Goal: Information Seeking & Learning: Find contact information

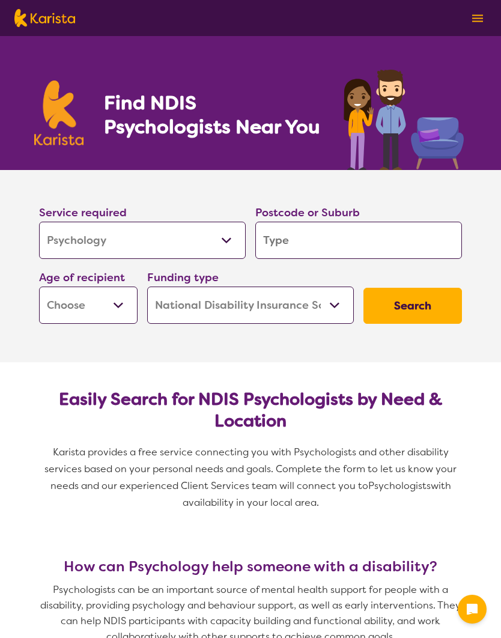
select select "Psychology"
select select "NDIS"
select select "Psychology"
select select "NDIS"
click at [294, 250] on input "search" at bounding box center [358, 240] width 207 height 37
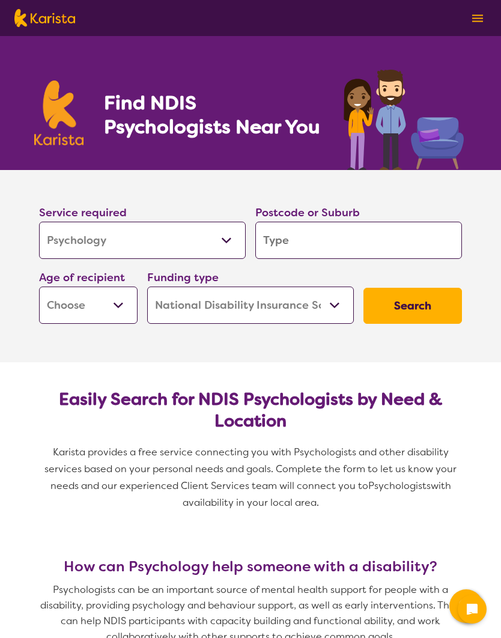
type input "3"
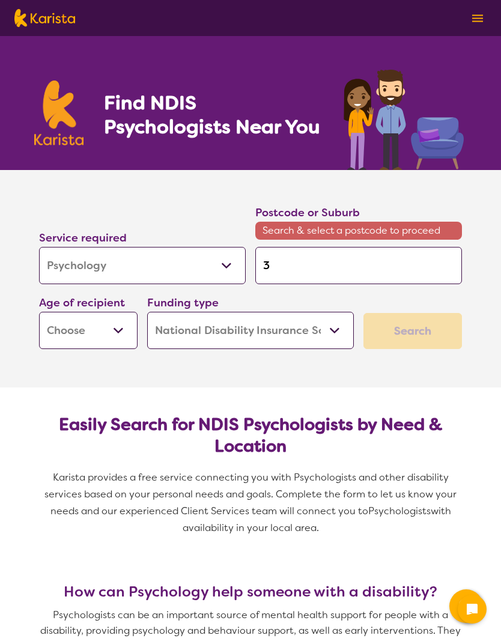
type input "32"
type input "320"
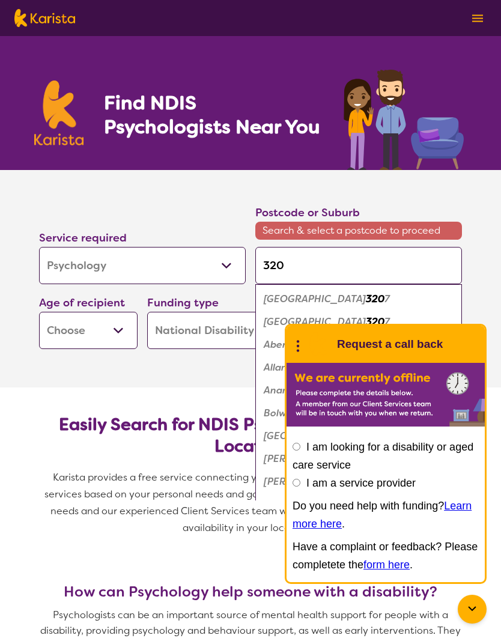
type input "3205"
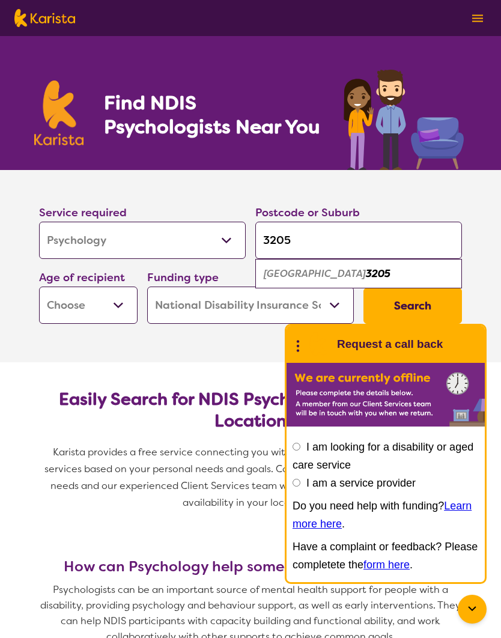
type input "3205"
click at [78, 308] on select "Early Childhood - 0 to 9 Child - 10 to 11 Adolescent - 12 to 17 Adult - 18 to 6…" at bounding box center [88, 305] width 99 height 37
select select "AG"
click at [406, 308] on button "Search" at bounding box center [412, 306] width 99 height 36
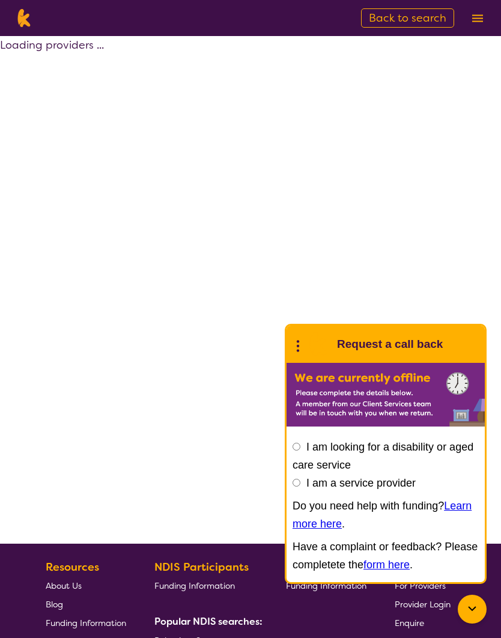
select select "by_score"
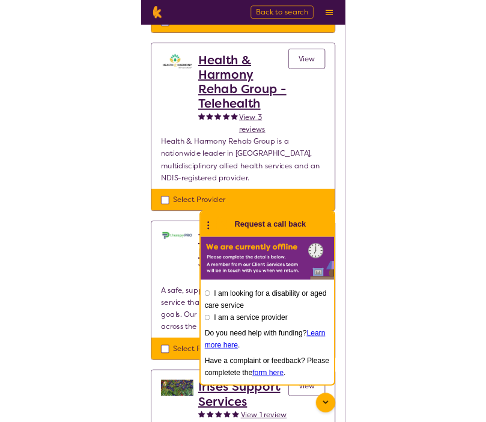
scroll to position [646, 0]
